Goal: Transaction & Acquisition: Book appointment/travel/reservation

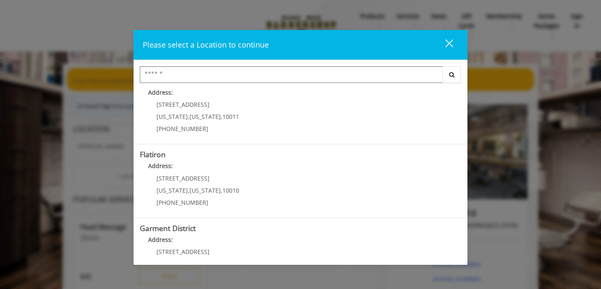
scroll to position [195, 0]
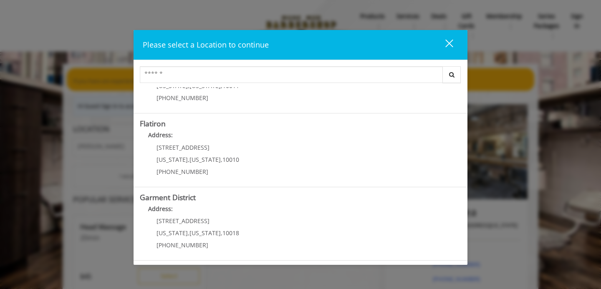
click at [233, 129] on "Flatiron Address: [STREET_ADDRESS][US_STATE][US_STATE] (917) 475-1765" at bounding box center [300, 150] width 321 height 61
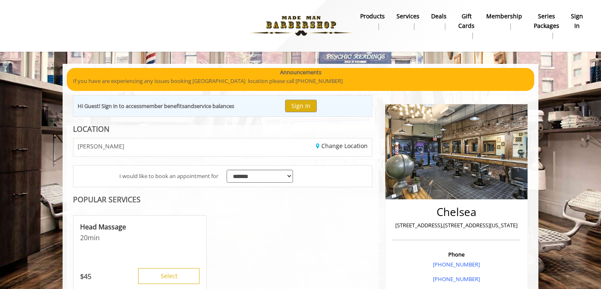
scroll to position [0, 0]
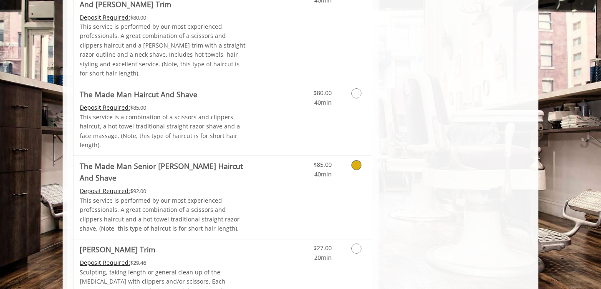
scroll to position [845, 0]
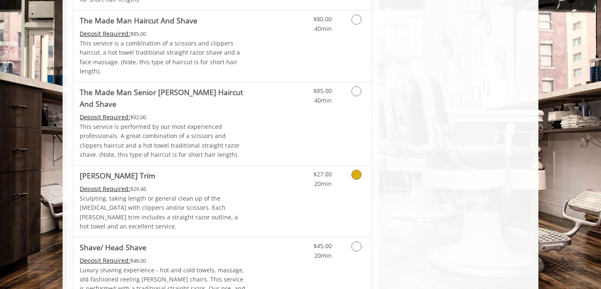
click at [356, 170] on icon "Grooming services" at bounding box center [356, 175] width 10 height 10
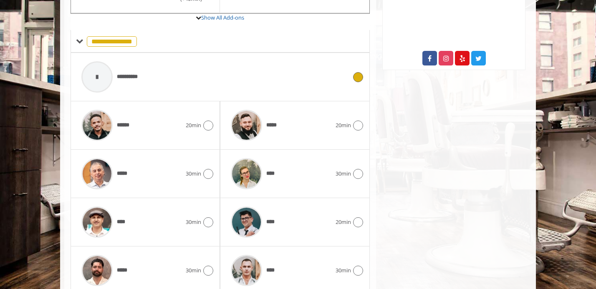
scroll to position [348, 0]
click at [206, 62] on div "**********" at bounding box center [214, 77] width 274 height 40
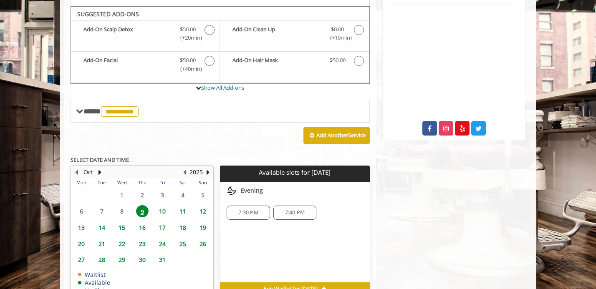
scroll to position [275, 0]
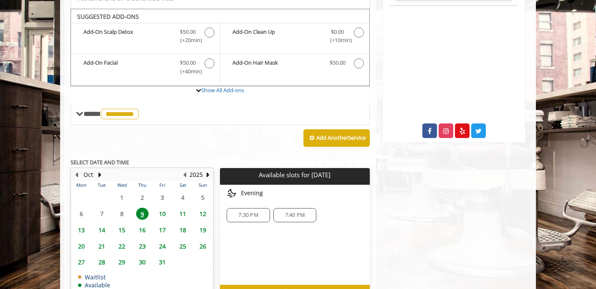
click at [247, 212] on span "7:30 PM" at bounding box center [248, 215] width 20 height 7
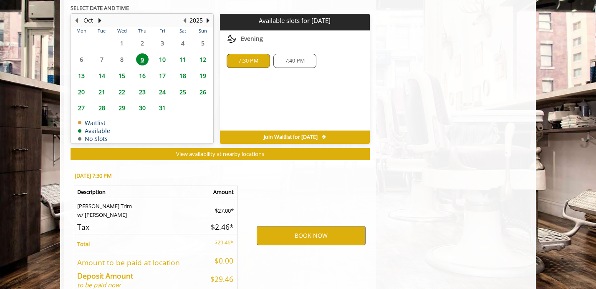
scroll to position [466, 0]
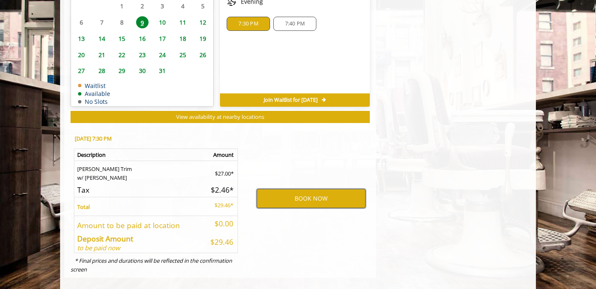
click at [284, 192] on button "BOOK NOW" at bounding box center [311, 198] width 109 height 19
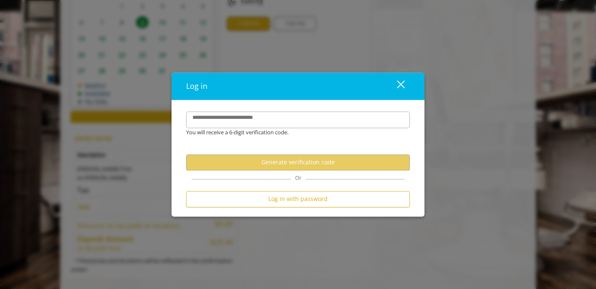
click at [398, 83] on div "close dialog" at bounding box center [401, 85] width 8 height 8
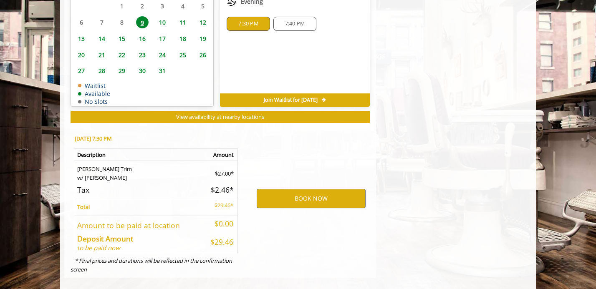
scroll to position [0, 0]
